Goal: Complete application form

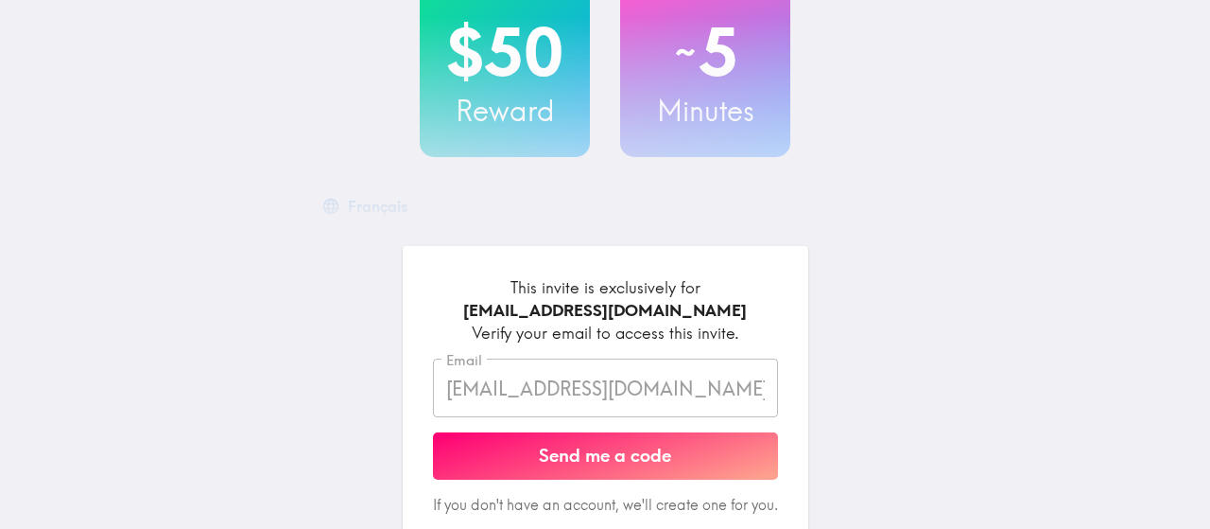
scroll to position [161, 0]
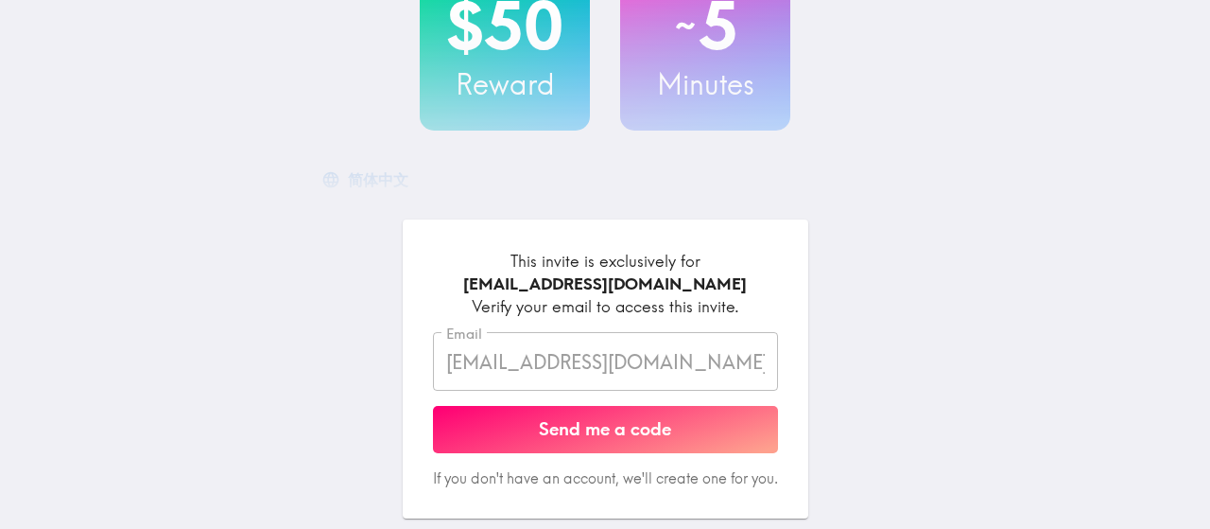
click at [565, 424] on button "Send me a code" at bounding box center [605, 429] width 345 height 47
click at [565, 424] on form "This invite is exclusively for [EMAIL_ADDRESS][DOMAIN_NAME] Verify your email t…" at bounding box center [605, 369] width 345 height 238
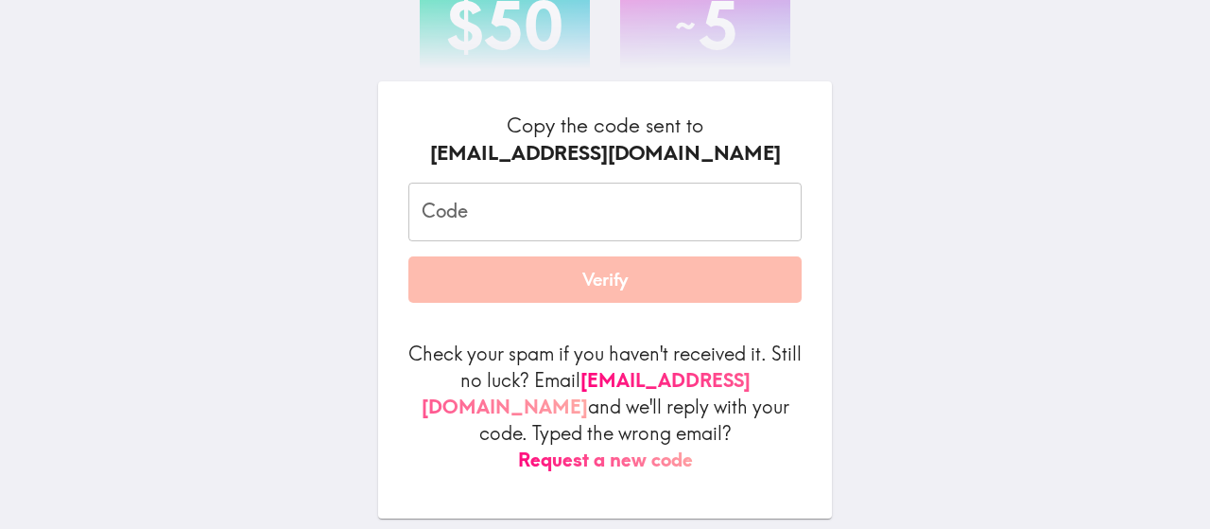
click at [527, 228] on input "Code" at bounding box center [604, 211] width 393 height 59
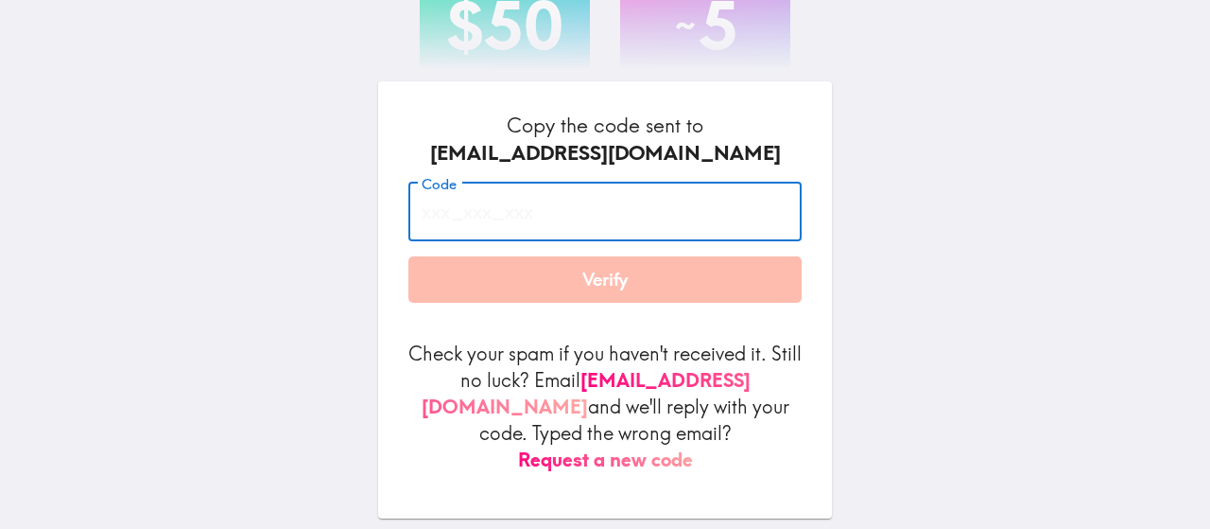
paste input "yGj_tLE_ahk"
type input "yGj_tLE_ahk"
click at [524, 304] on button "Verify" at bounding box center [604, 279] width 393 height 47
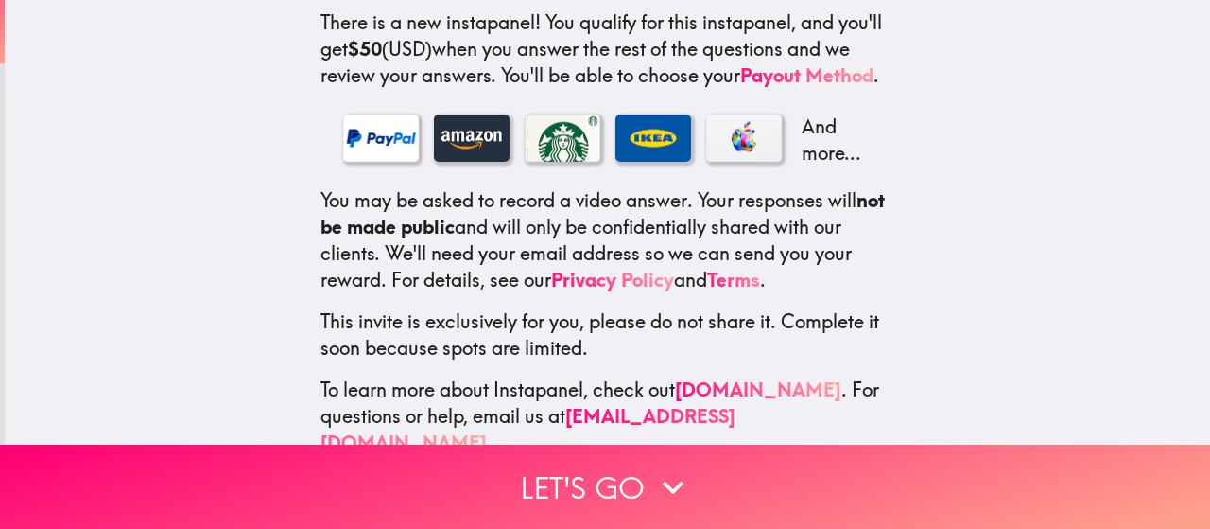
scroll to position [393, 0]
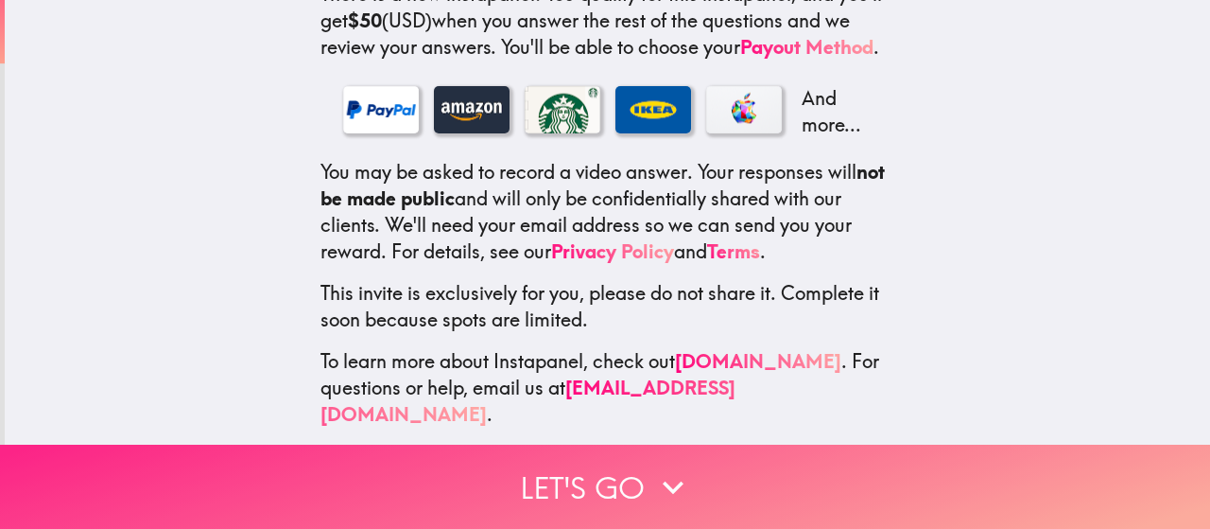
click at [568, 490] on button "Let's go" at bounding box center [605, 486] width 1210 height 84
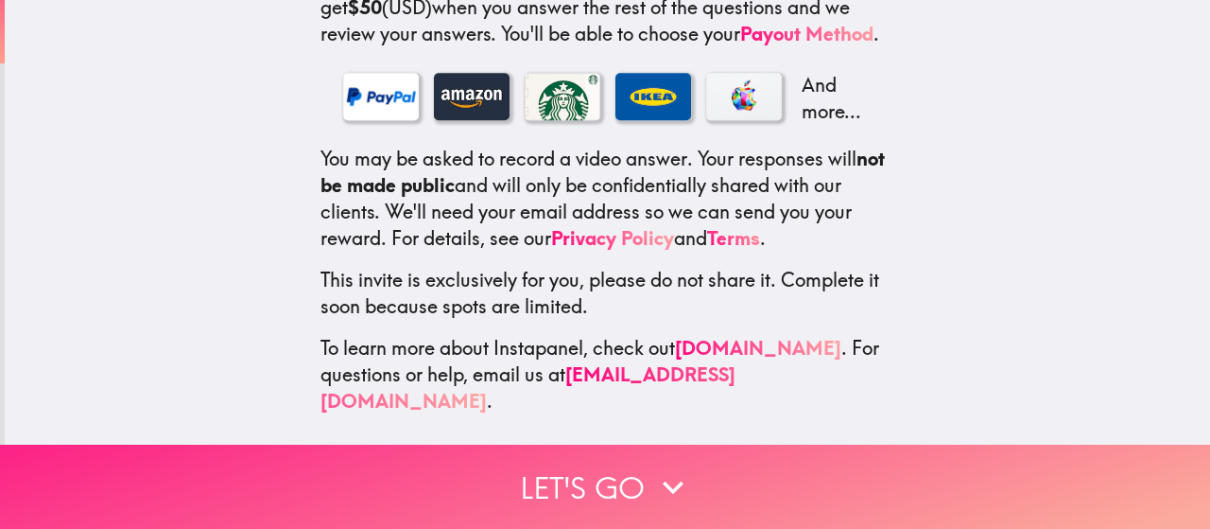
scroll to position [357, 0]
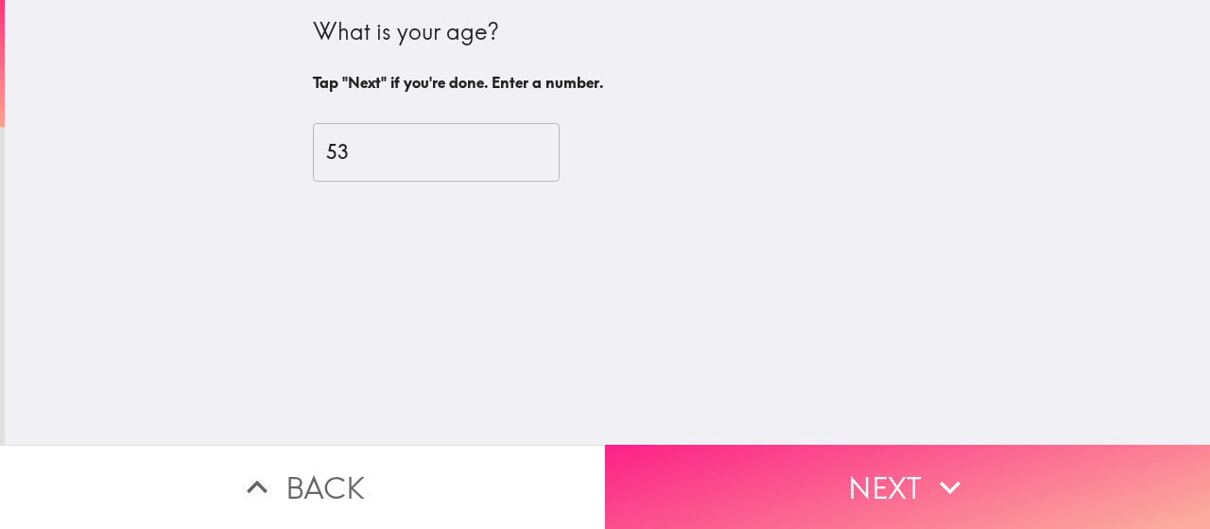
click at [685, 504] on button "Next" at bounding box center [907, 486] width 605 height 84
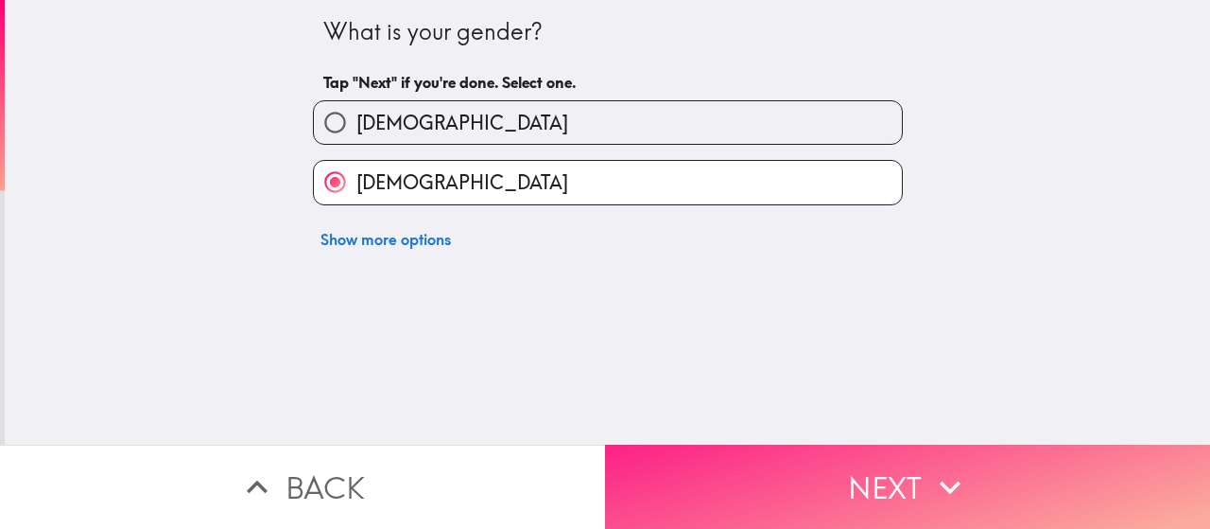
click at [685, 504] on button "Next" at bounding box center [907, 486] width 605 height 84
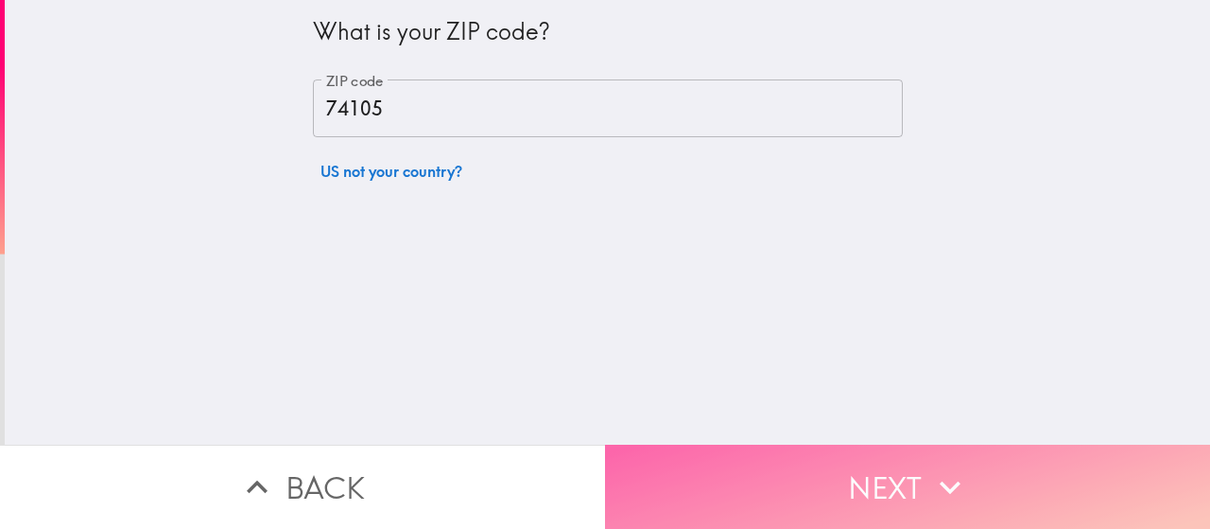
click at [685, 504] on button "Next" at bounding box center [907, 486] width 605 height 84
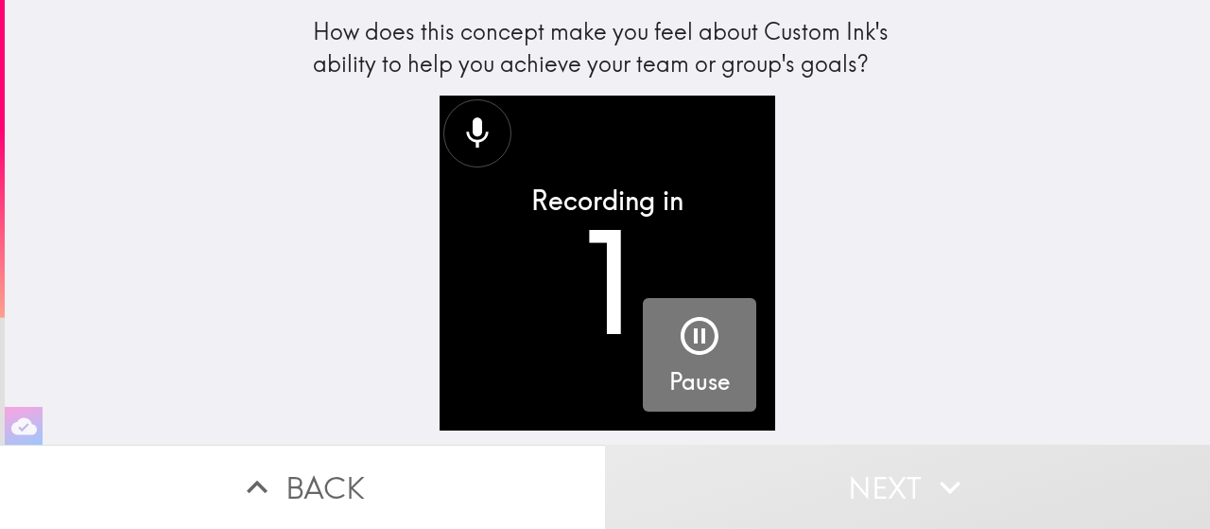
click at [718, 324] on button "Pause" at bounding box center [699, 354] width 113 height 113
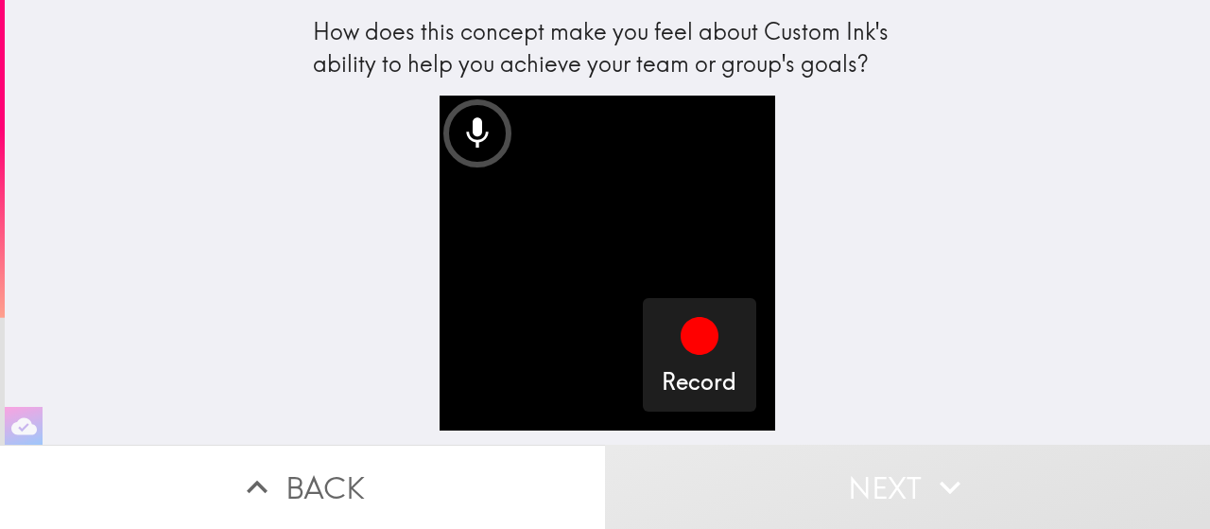
click at [340, 476] on button "Back" at bounding box center [302, 486] width 605 height 84
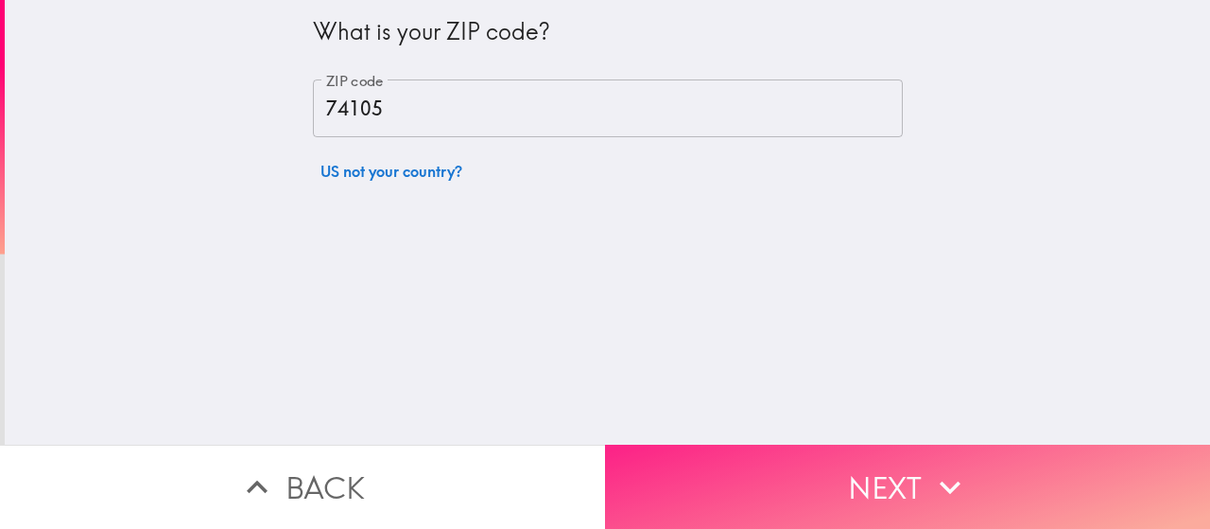
click at [848, 466] on button "Next" at bounding box center [907, 486] width 605 height 84
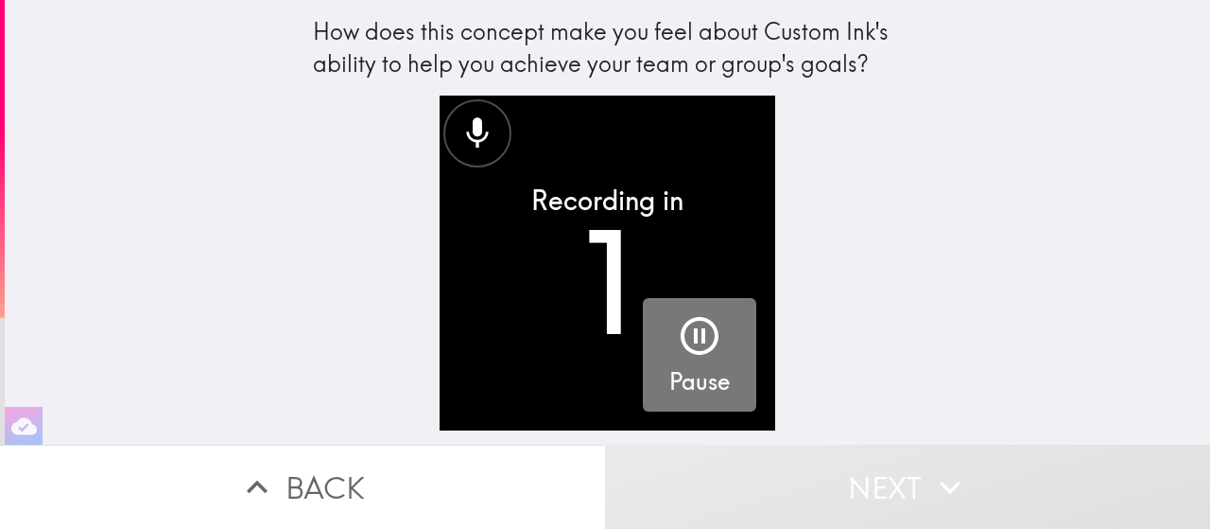
click at [682, 335] on icon "button" at bounding box center [700, 336] width 38 height 38
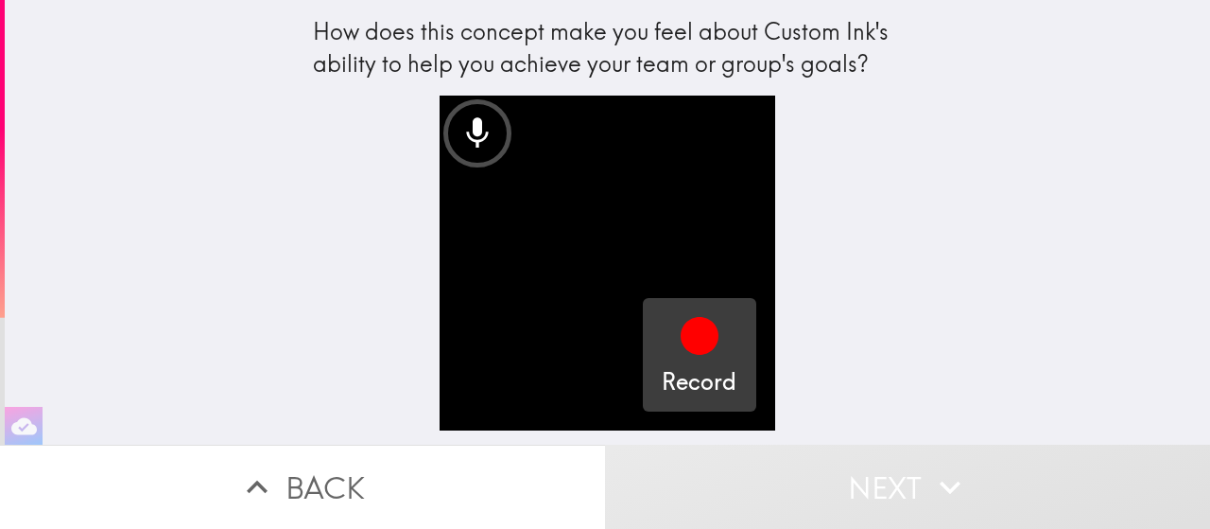
click at [681, 332] on icon "button" at bounding box center [700, 336] width 38 height 38
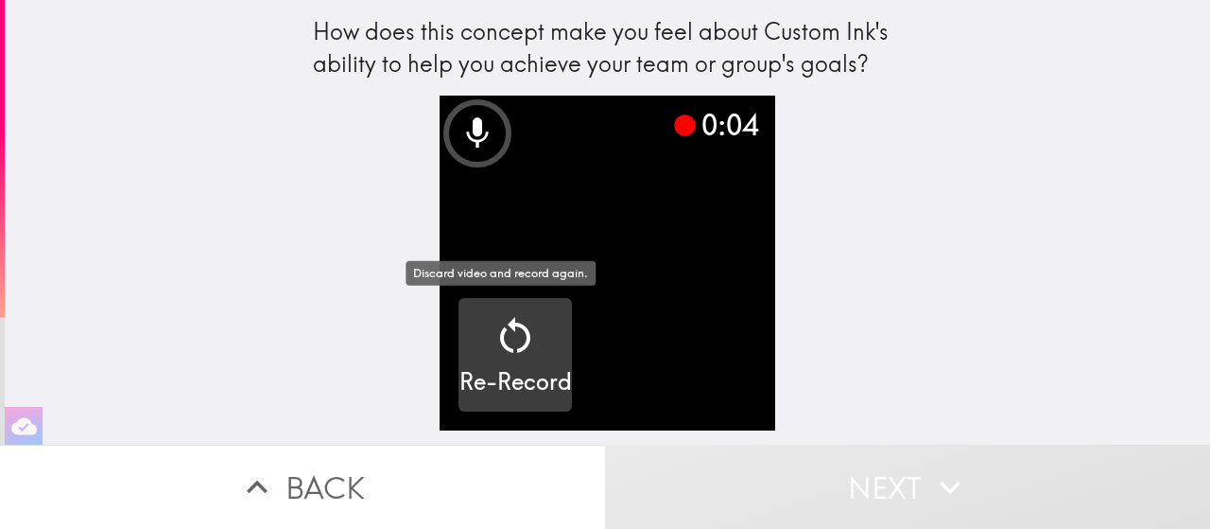
click at [500, 329] on icon "button" at bounding box center [515, 335] width 30 height 36
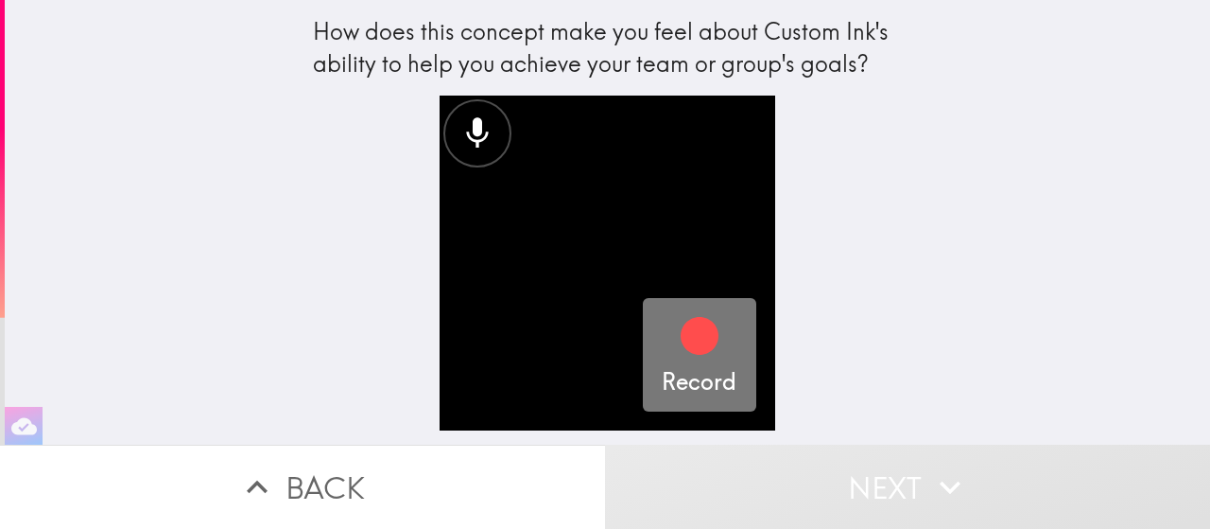
click at [690, 330] on icon "button" at bounding box center [700, 336] width 38 height 38
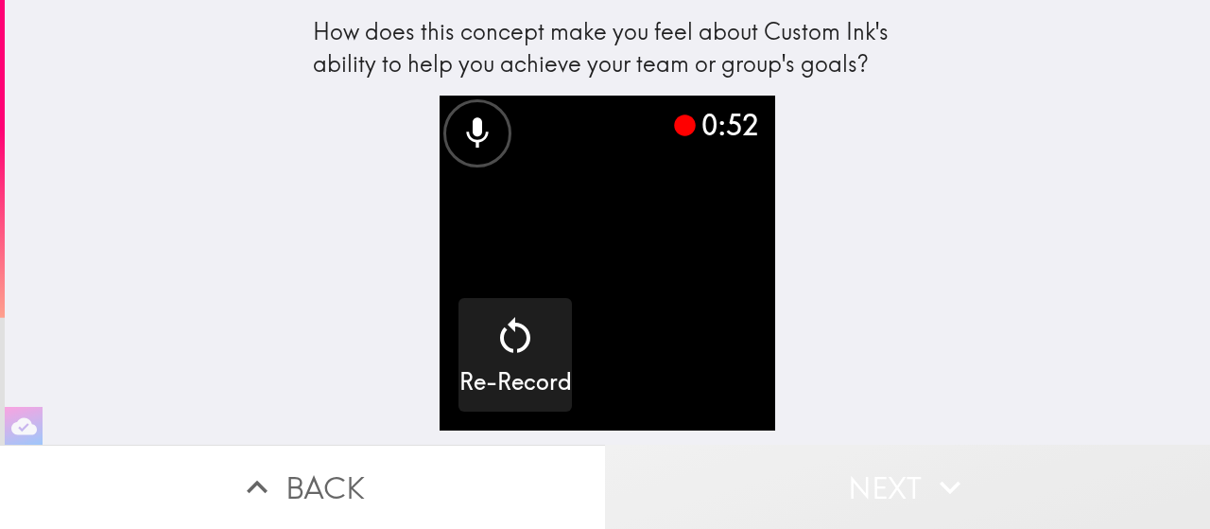
click at [948, 474] on icon "button" at bounding box center [950, 487] width 42 height 42
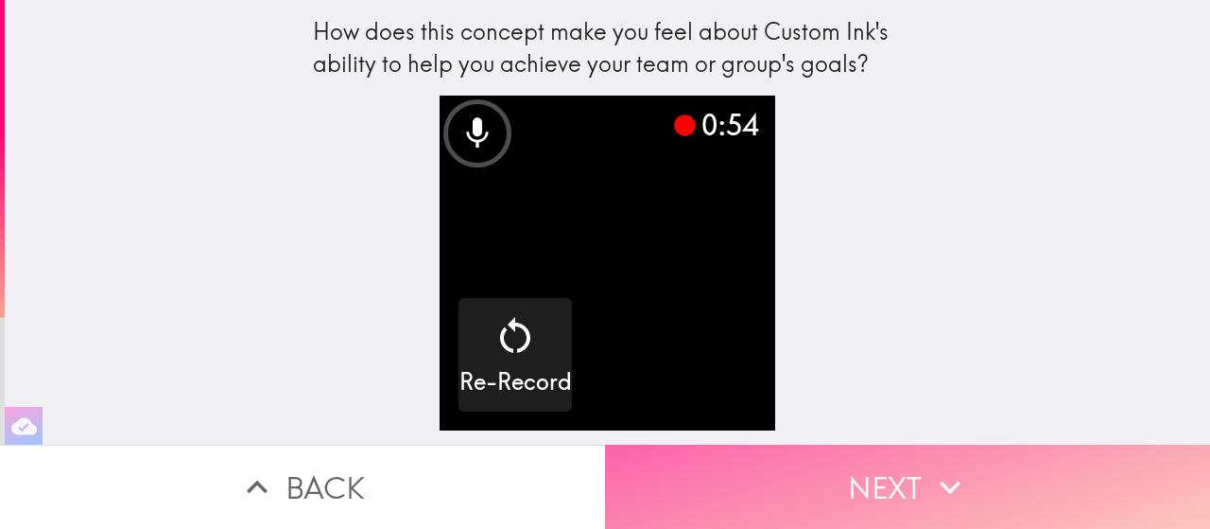
click at [948, 474] on icon "button" at bounding box center [950, 487] width 42 height 42
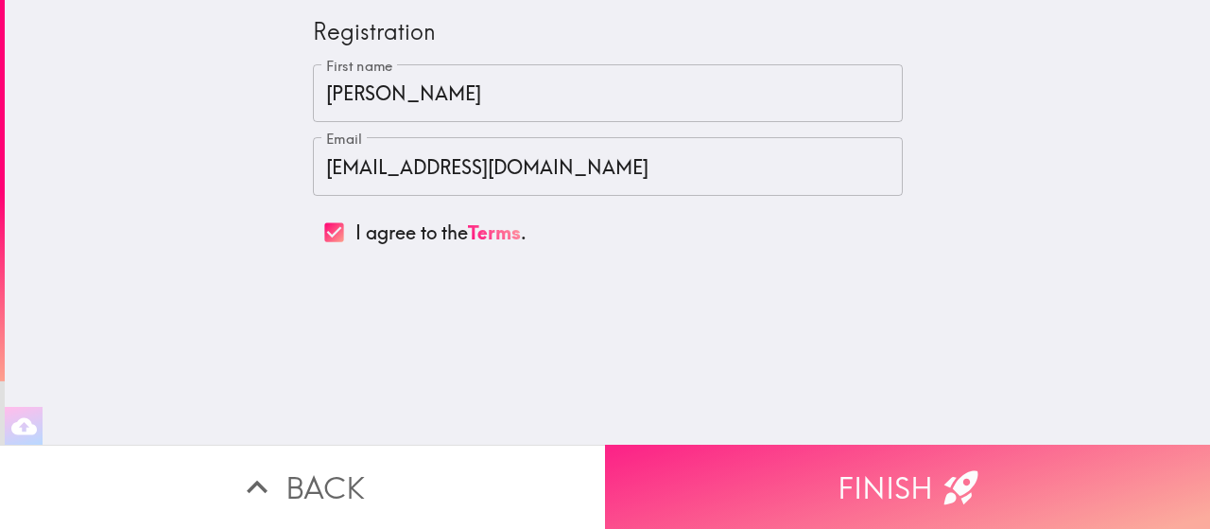
click at [948, 474] on icon "button" at bounding box center [961, 487] width 34 height 34
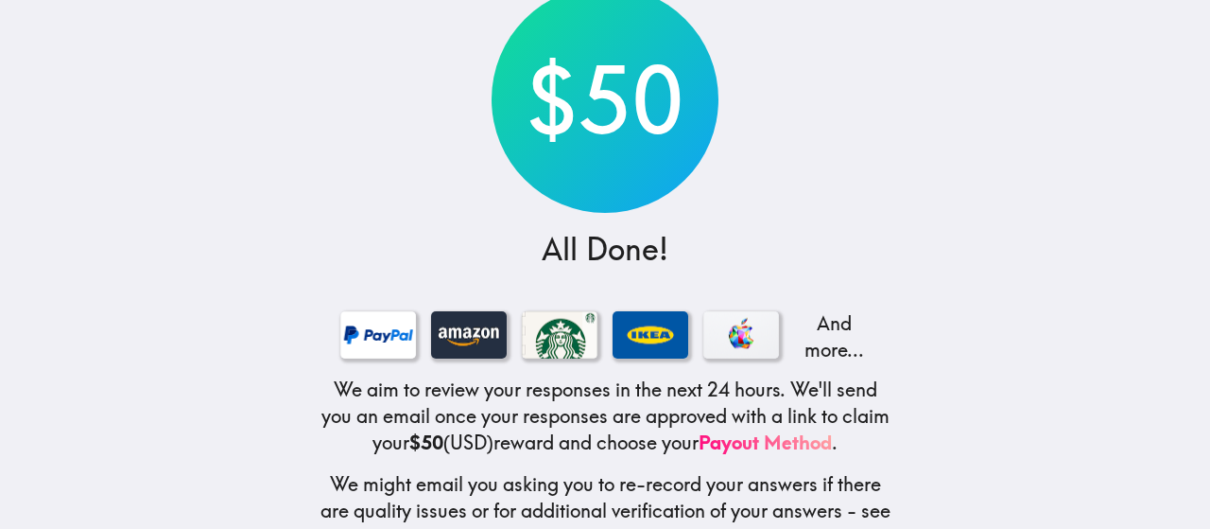
scroll to position [200, 0]
